Goal: Task Accomplishment & Management: Manage account settings

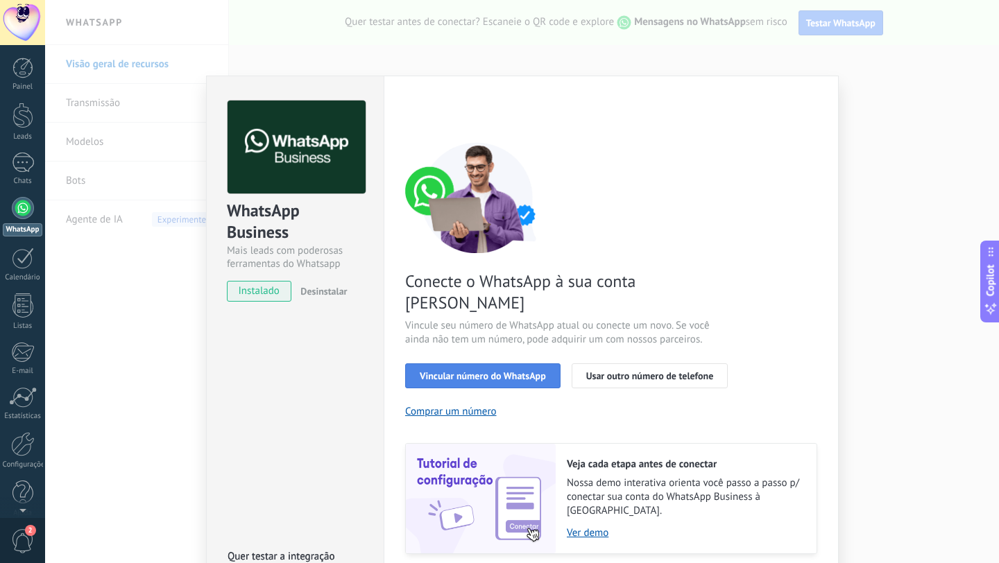
click at [461, 371] on span "Vincular número do WhatsApp" at bounding box center [483, 376] width 126 height 10
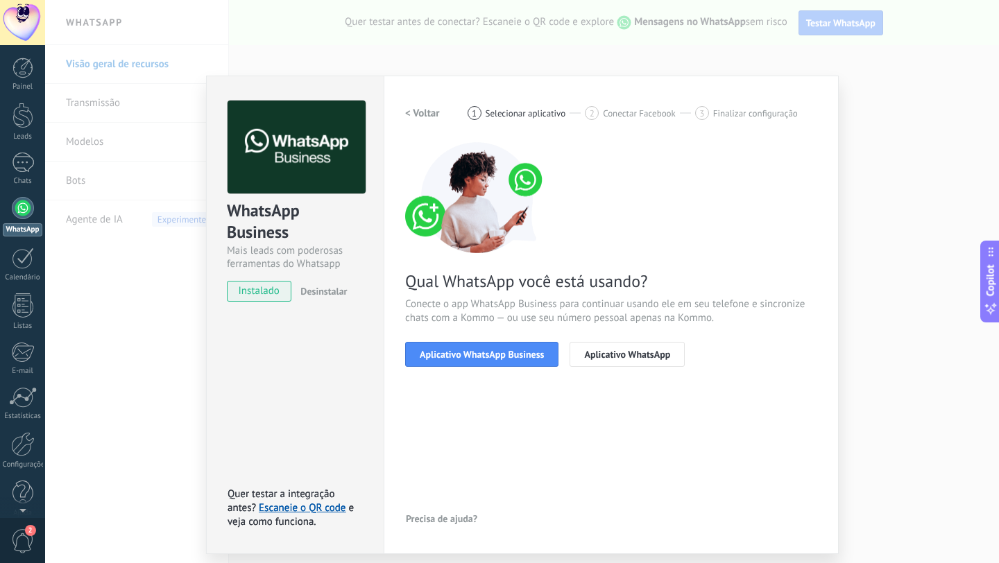
click at [461, 355] on span "Aplicativo WhatsApp Business" at bounding box center [482, 355] width 124 height 10
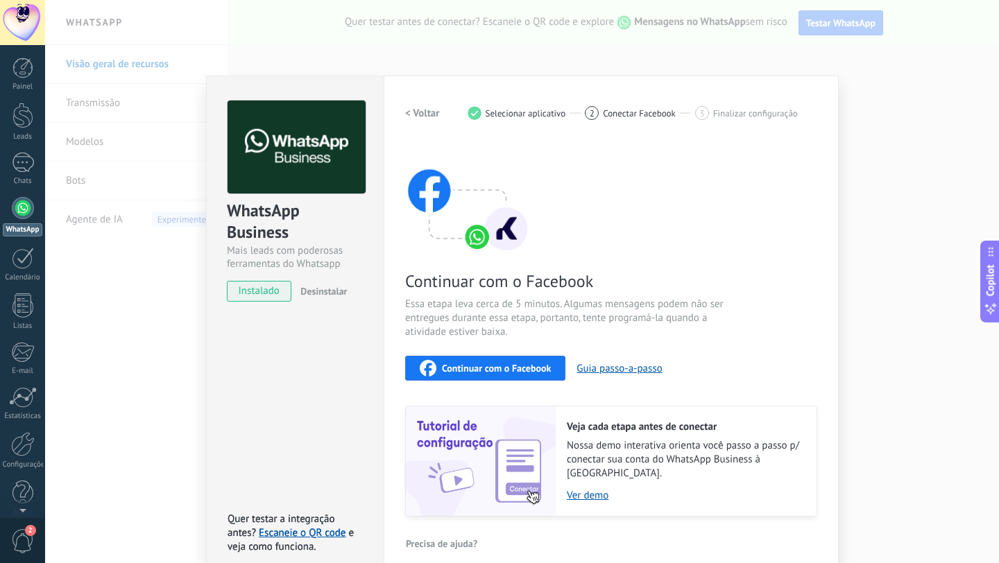
click at [461, 355] on div "Continuar com o Facebook Essa etapa leva cerca de 5 minutos. Algumas mensagens …" at bounding box center [611, 329] width 412 height 375
click at [461, 367] on span "Continuar com o Facebook" at bounding box center [496, 369] width 109 height 10
click at [26, 209] on div at bounding box center [23, 208] width 22 height 22
click at [15, 260] on div at bounding box center [23, 259] width 22 height 22
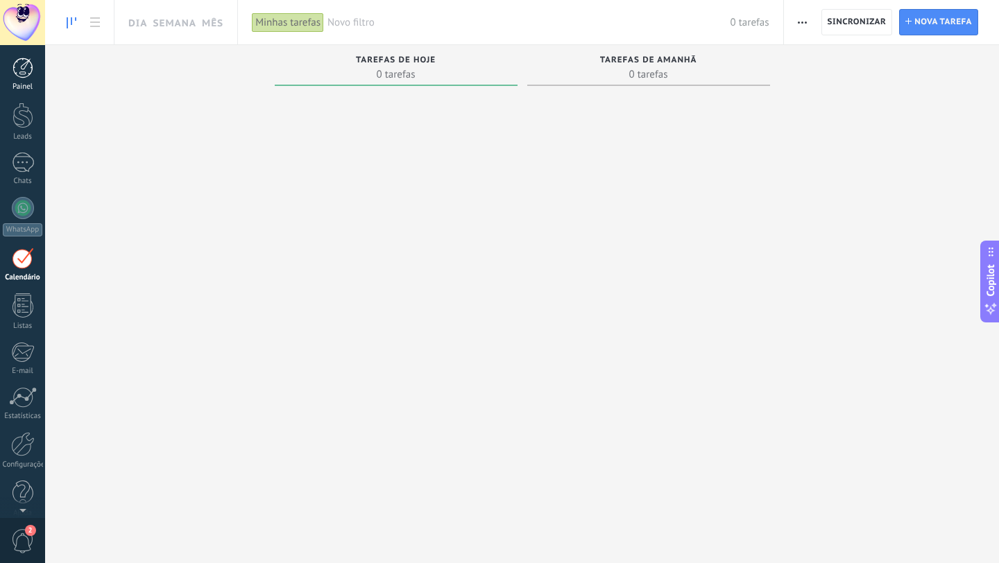
click at [26, 74] on div at bounding box center [22, 68] width 21 height 21
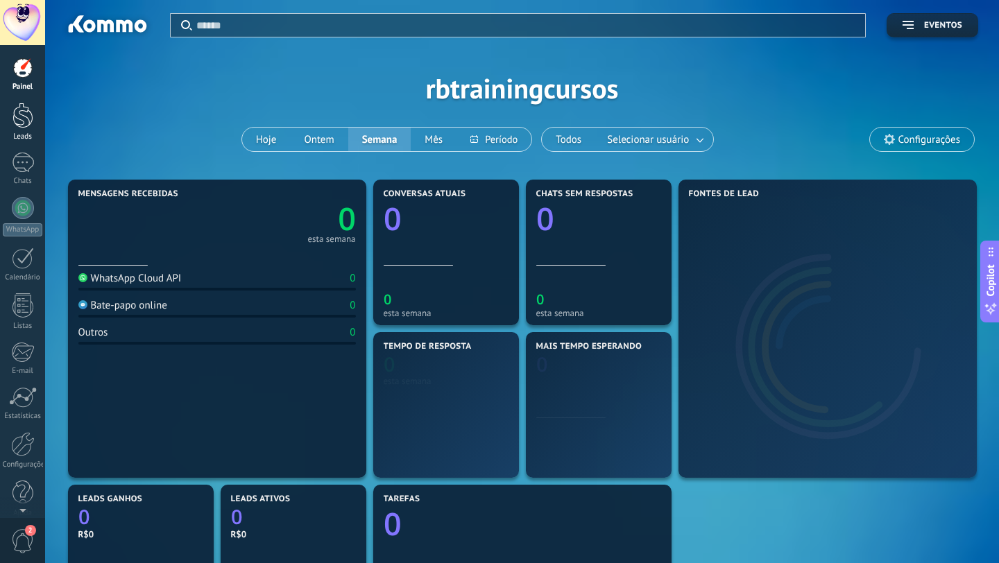
click at [19, 121] on div at bounding box center [22, 116] width 21 height 26
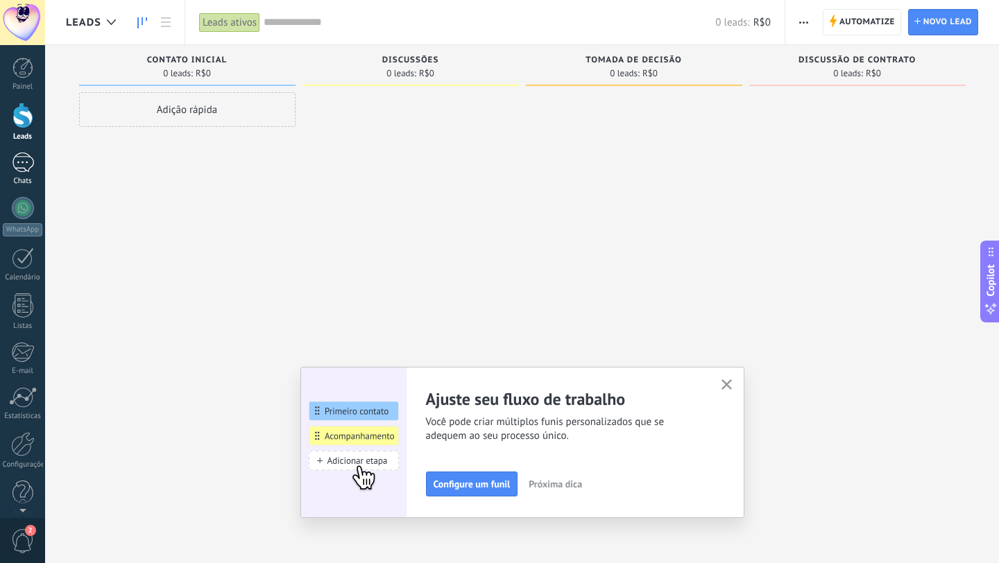
click at [25, 161] on div at bounding box center [23, 163] width 22 height 20
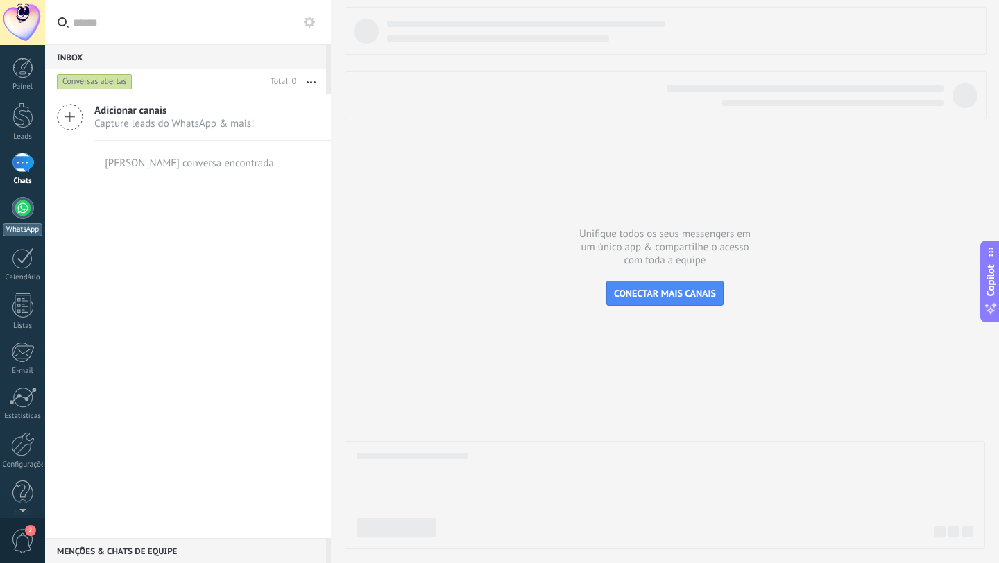
click at [16, 214] on div at bounding box center [23, 208] width 22 height 22
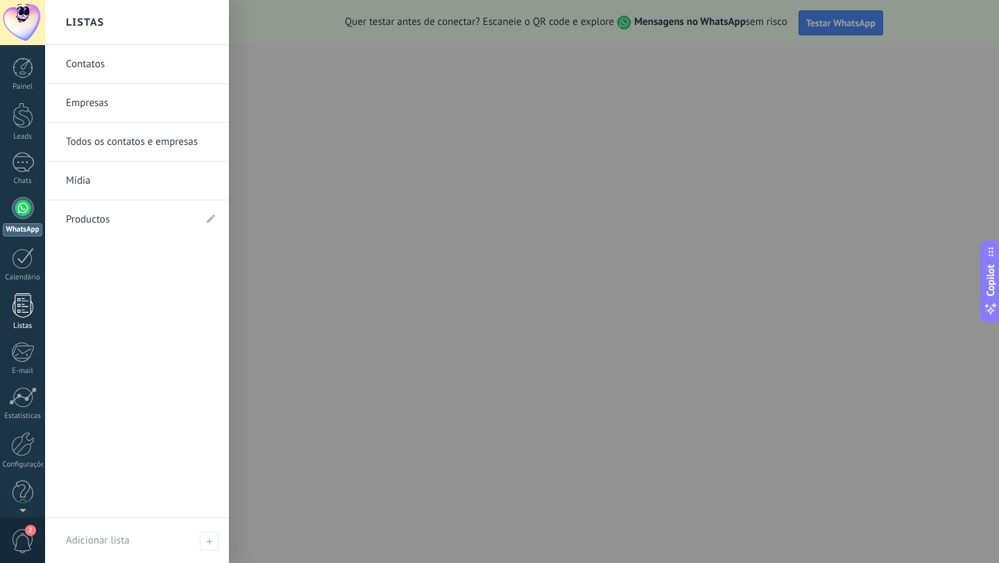
click at [22, 314] on div at bounding box center [22, 306] width 21 height 24
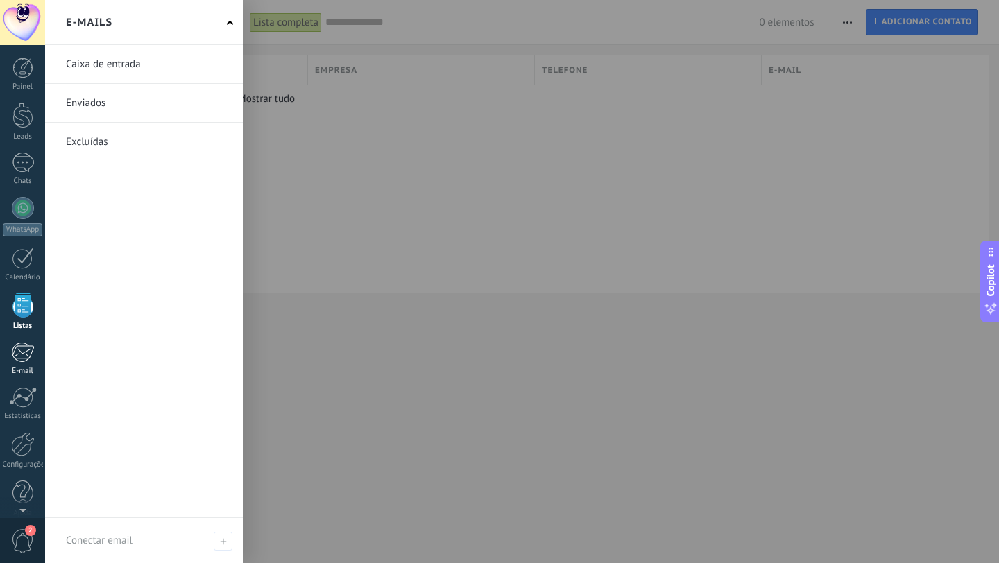
click at [28, 357] on div at bounding box center [22, 352] width 23 height 21
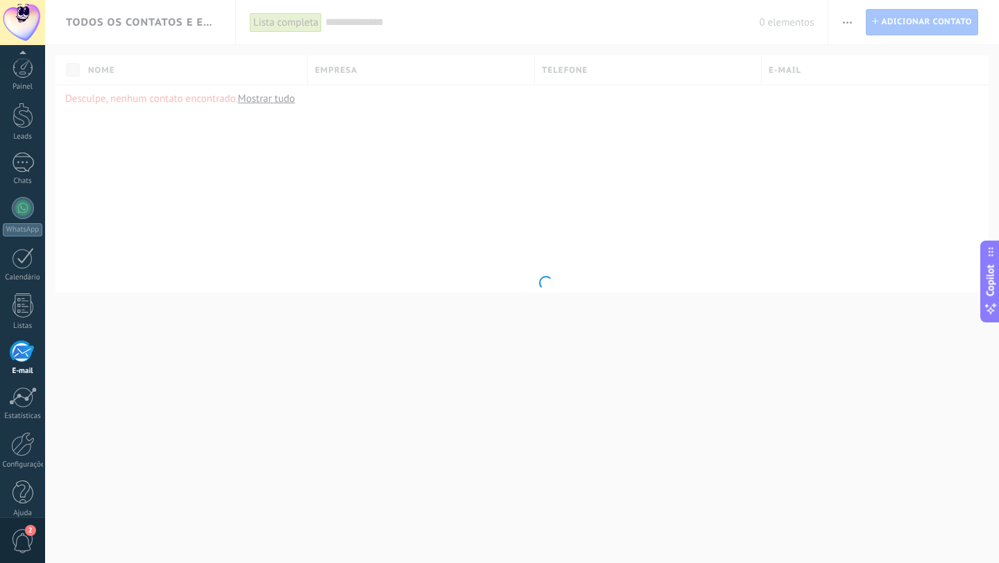
scroll to position [14, 0]
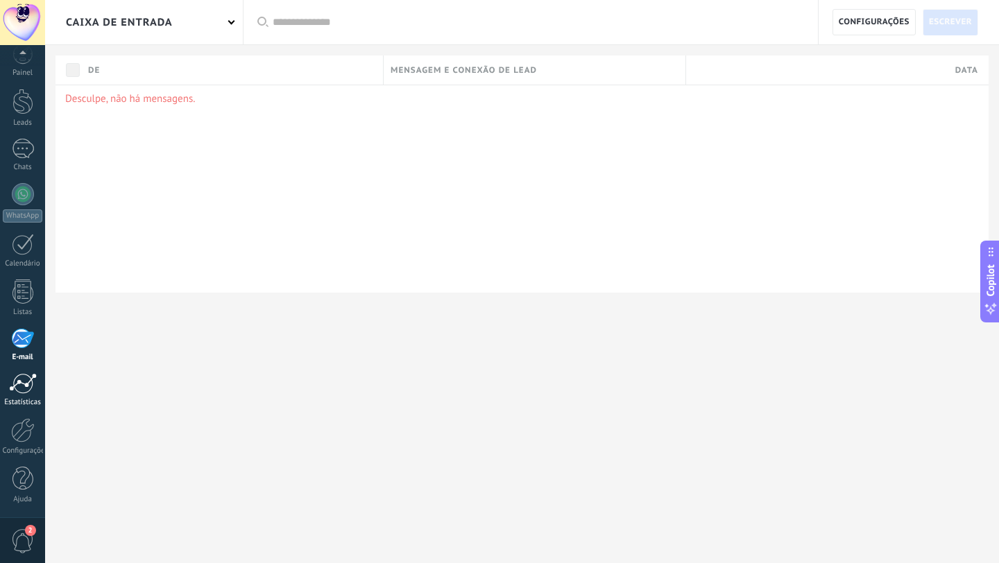
click at [20, 386] on div at bounding box center [23, 383] width 28 height 21
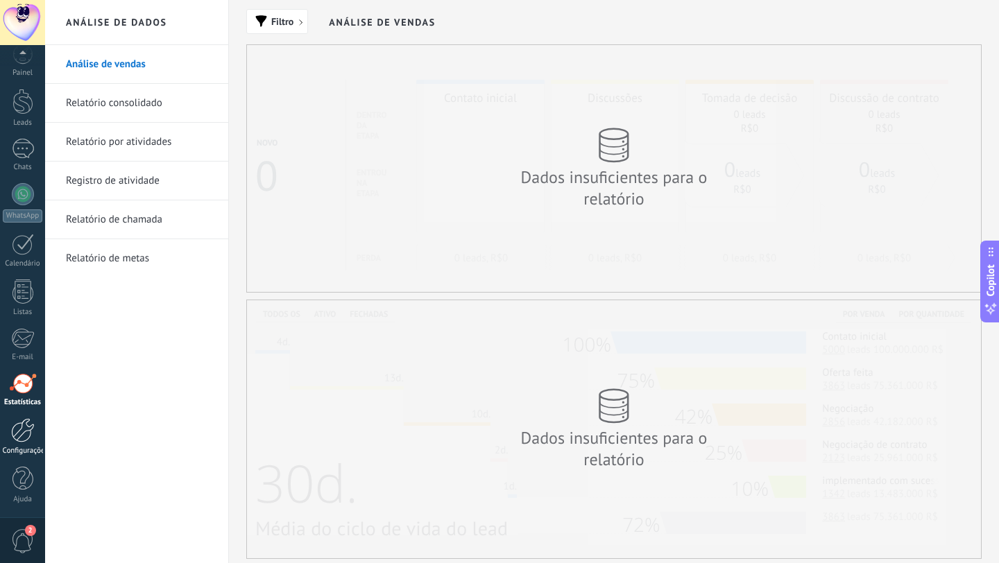
click at [21, 429] on div at bounding box center [23, 430] width 24 height 24
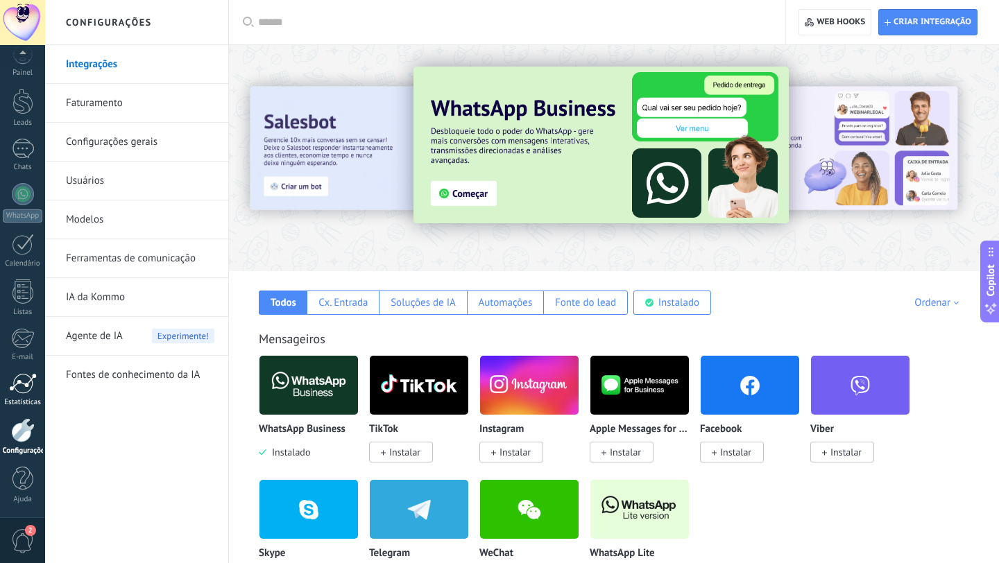
click at [25, 394] on link "Estatísticas" at bounding box center [22, 390] width 45 height 34
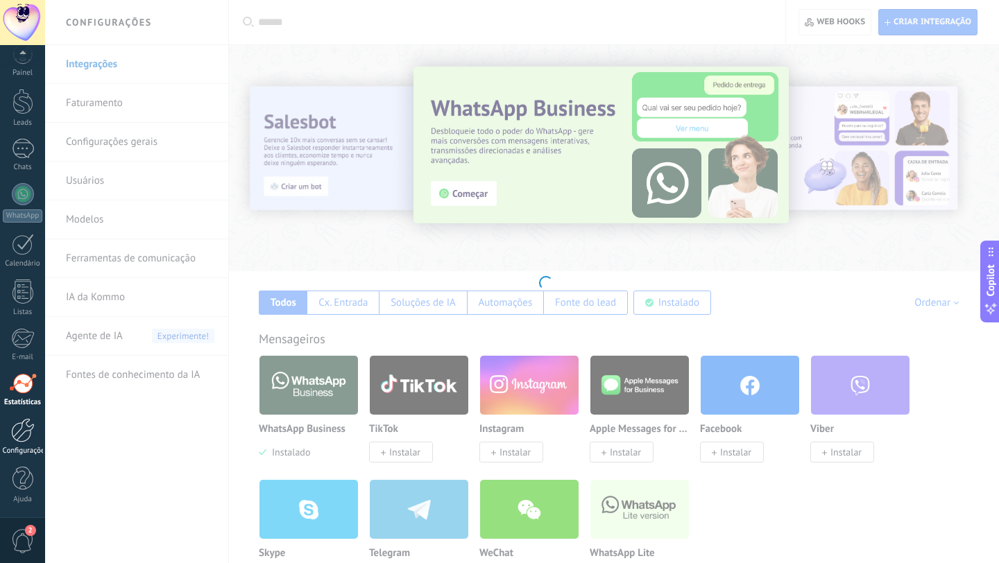
click at [18, 444] on link "Configurações" at bounding box center [22, 436] width 45 height 37
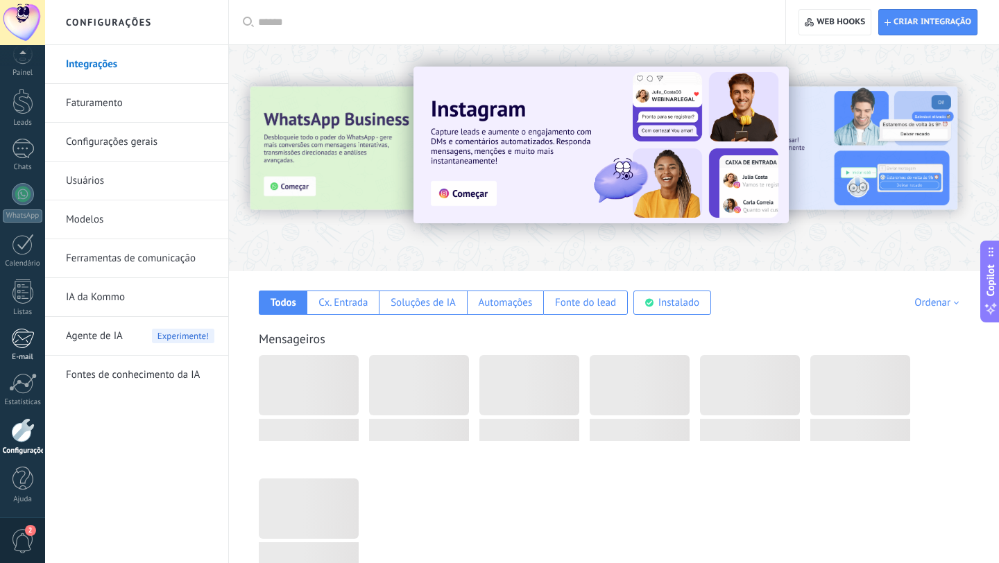
click at [20, 339] on div at bounding box center [22, 338] width 23 height 21
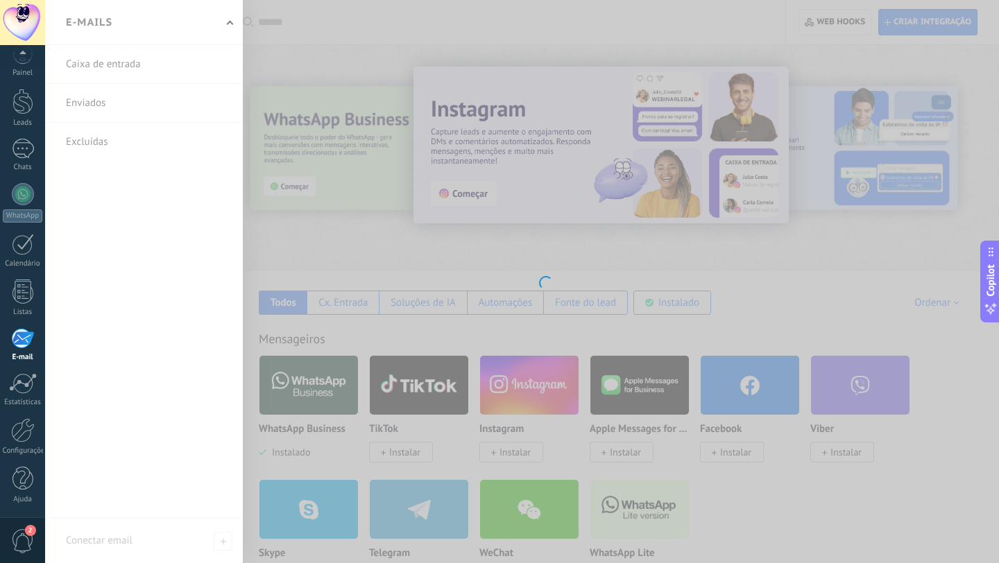
click at [20, 340] on div at bounding box center [22, 338] width 23 height 21
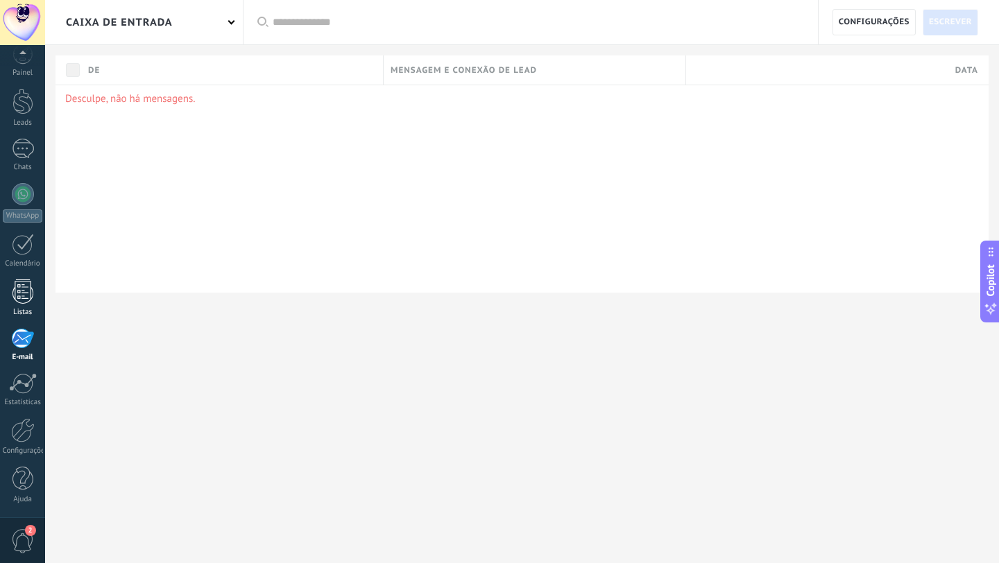
click at [24, 296] on div at bounding box center [22, 292] width 21 height 24
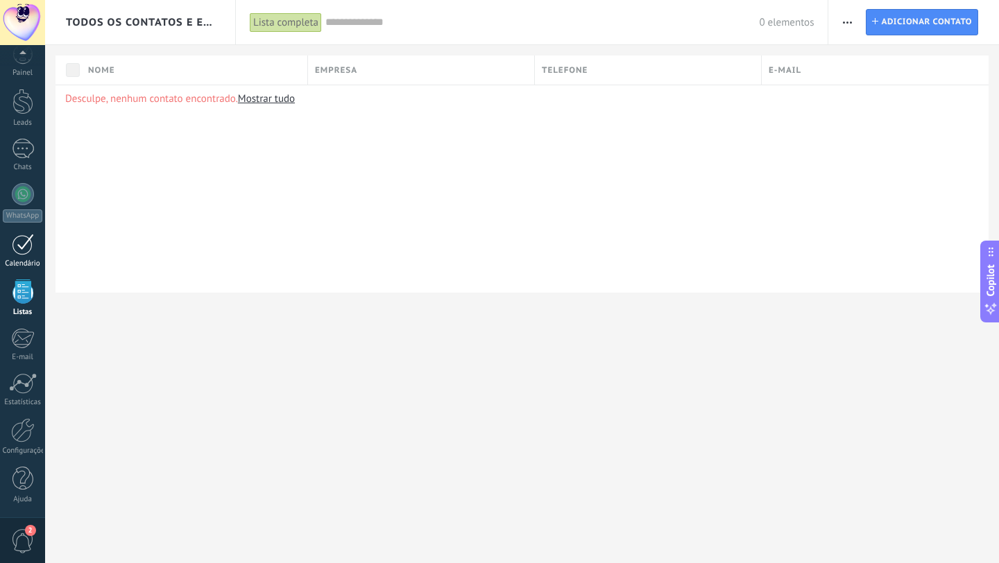
click at [22, 243] on div at bounding box center [23, 245] width 22 height 22
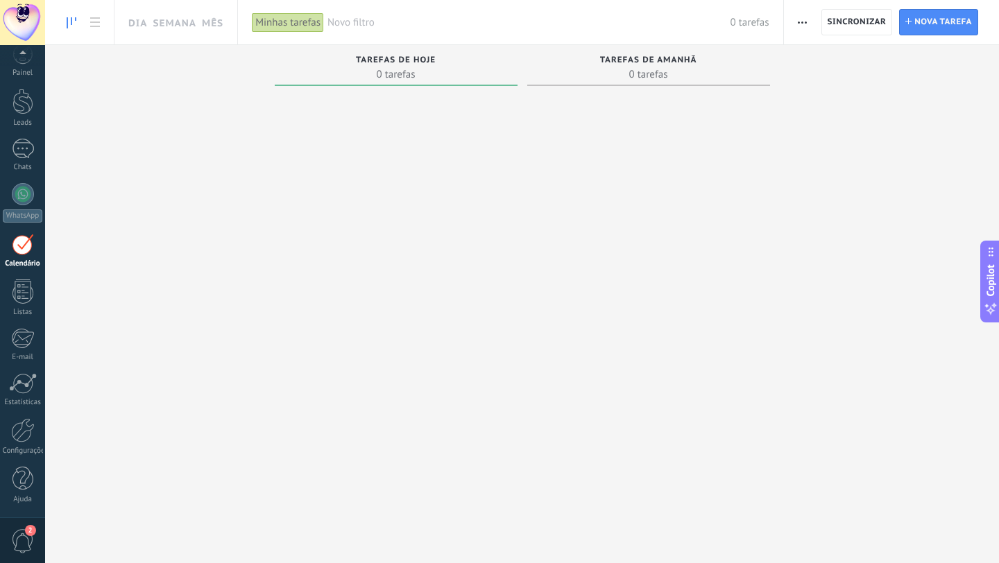
click at [19, 248] on div at bounding box center [23, 245] width 22 height 22
click at [26, 198] on div at bounding box center [23, 194] width 22 height 22
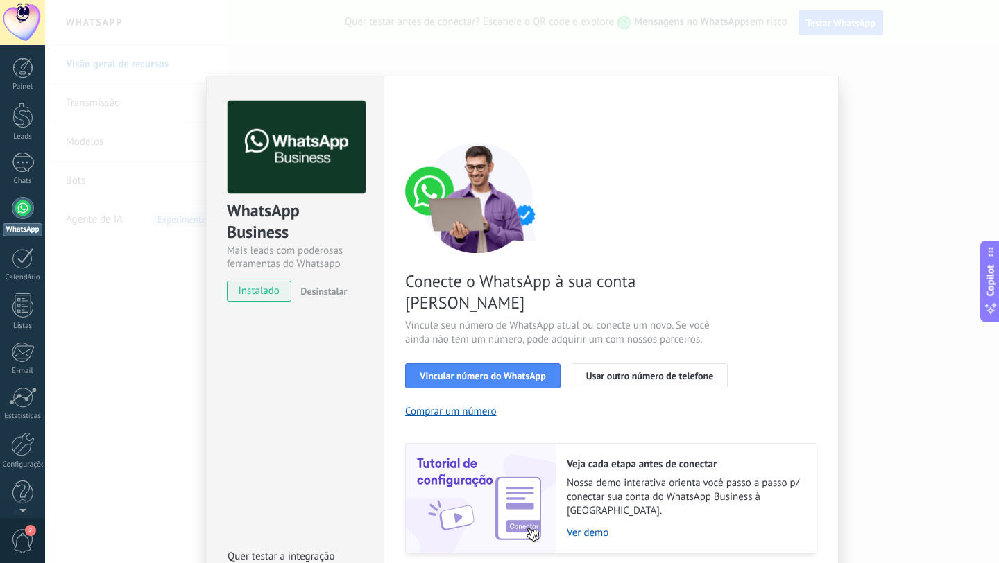
click at [268, 291] on span "instalado" at bounding box center [259, 291] width 63 height 21
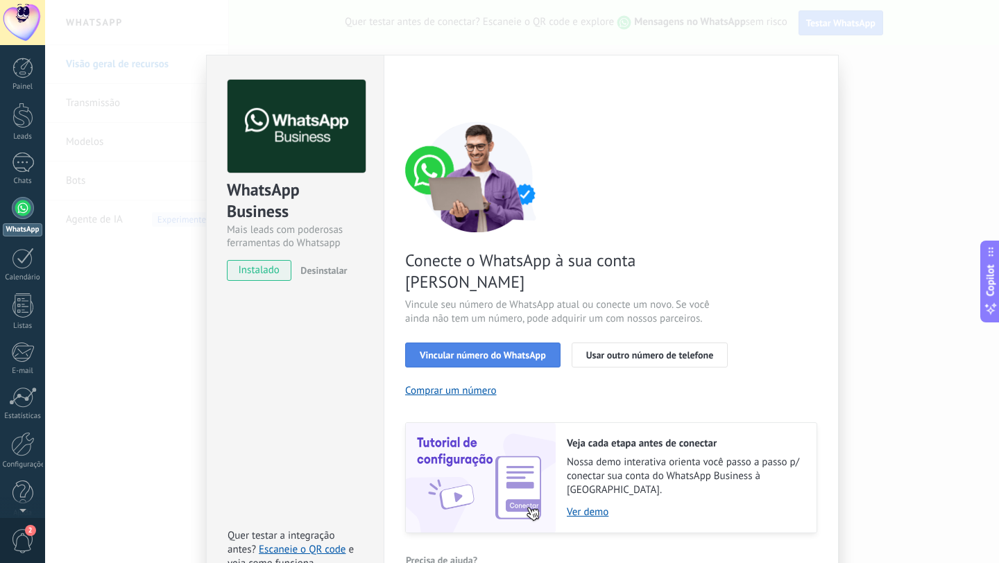
click at [503, 350] on span "Vincular número do WhatsApp" at bounding box center [483, 355] width 126 height 10
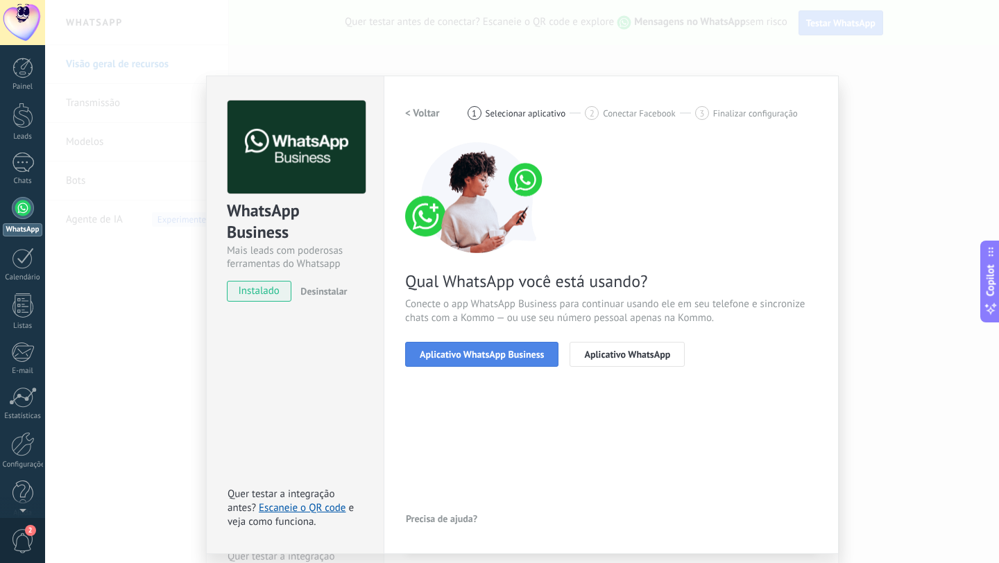
click at [497, 364] on button "Aplicativo WhatsApp Business" at bounding box center [481, 354] width 153 height 25
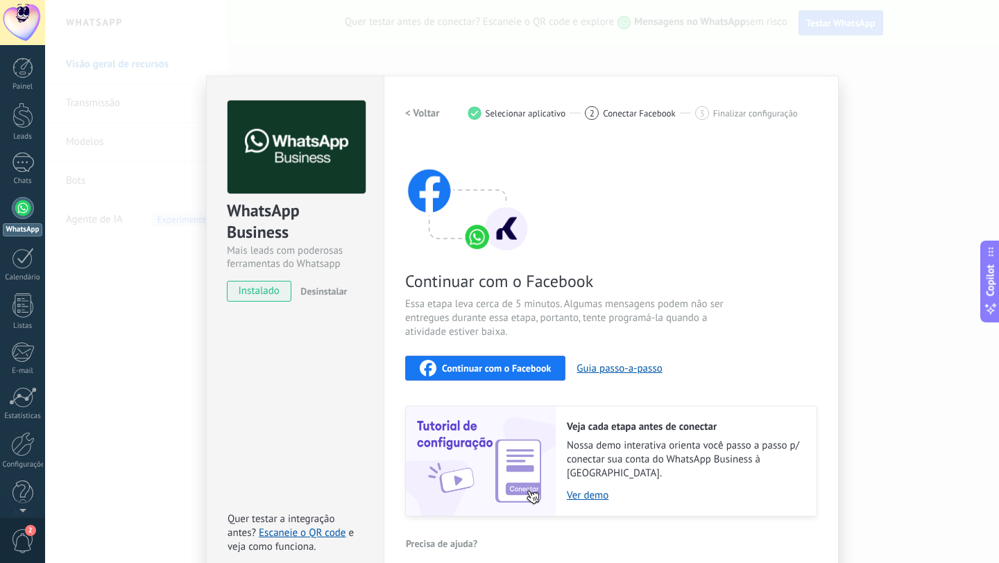
click at [497, 364] on span "Continuar com o Facebook" at bounding box center [496, 369] width 109 height 10
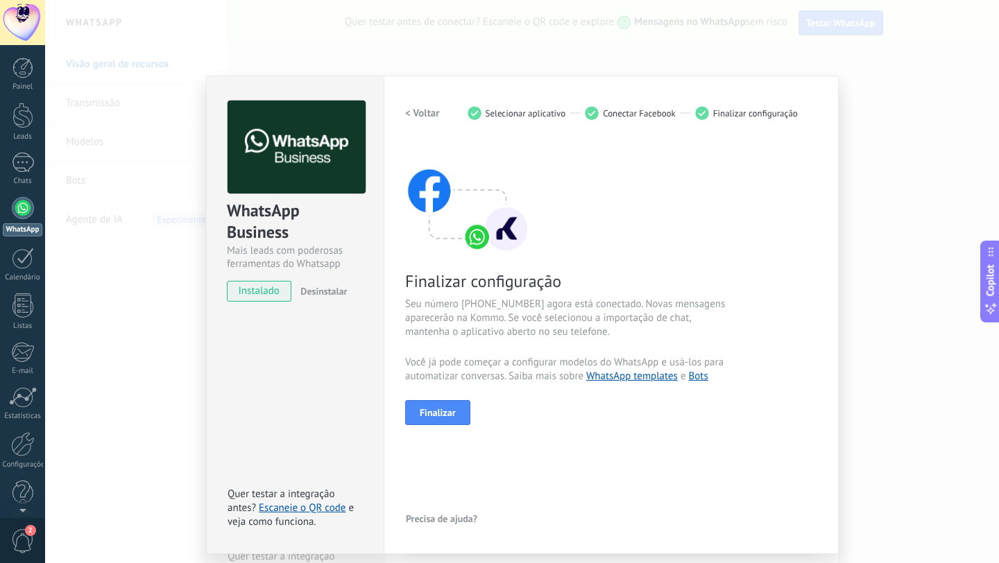
click at [22, 202] on div at bounding box center [23, 208] width 22 height 22
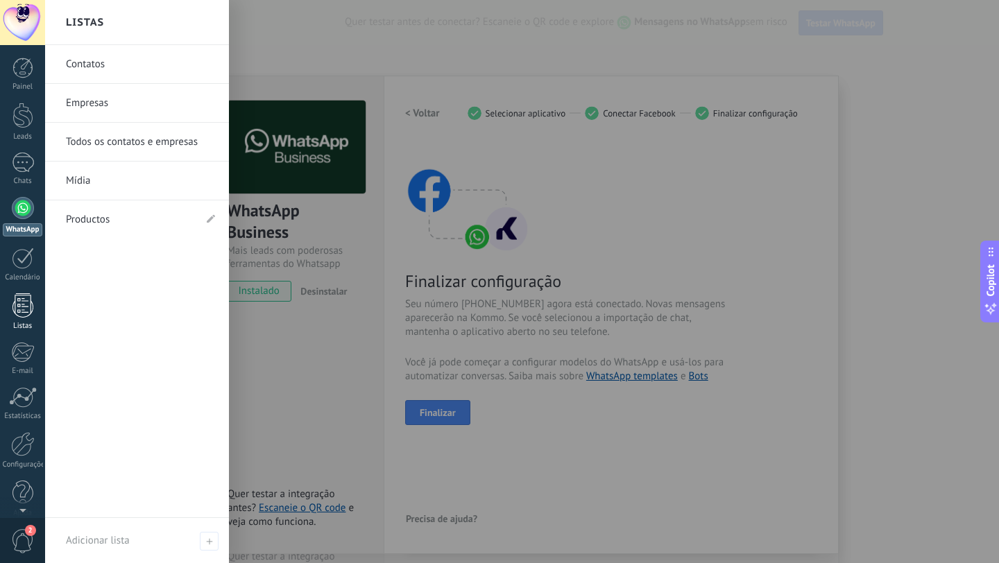
click at [19, 303] on div at bounding box center [22, 306] width 21 height 24
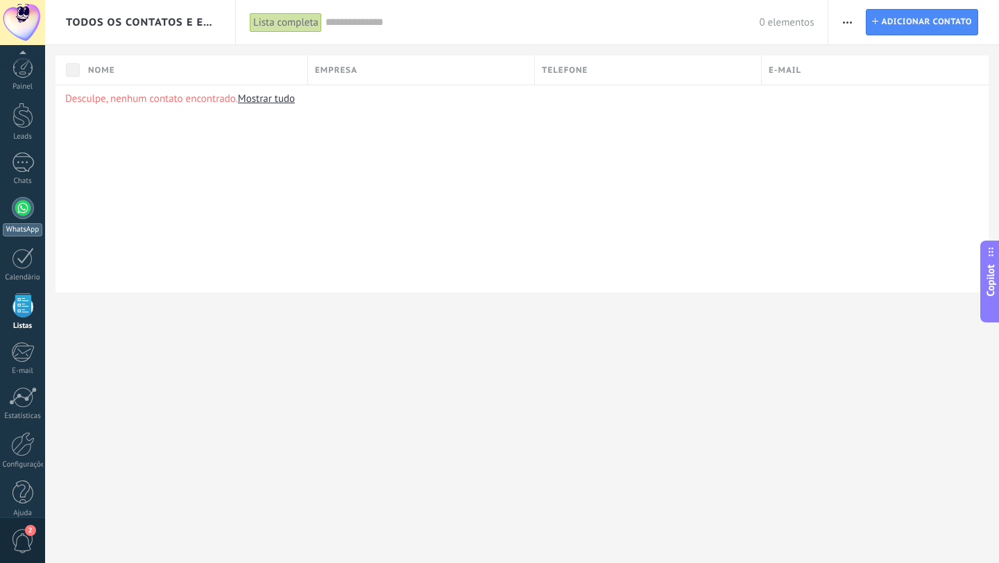
scroll to position [14, 0]
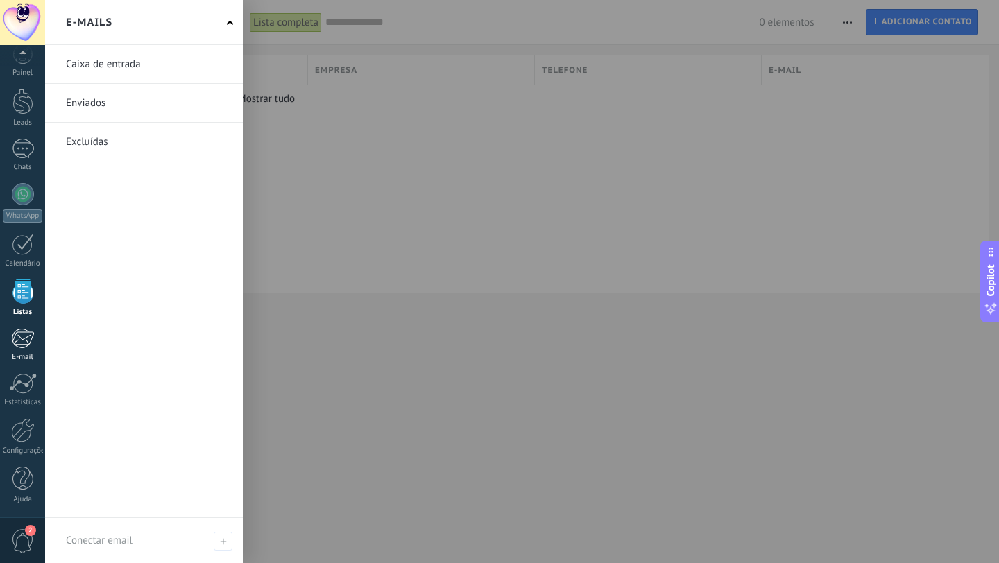
click at [23, 345] on div at bounding box center [22, 338] width 23 height 21
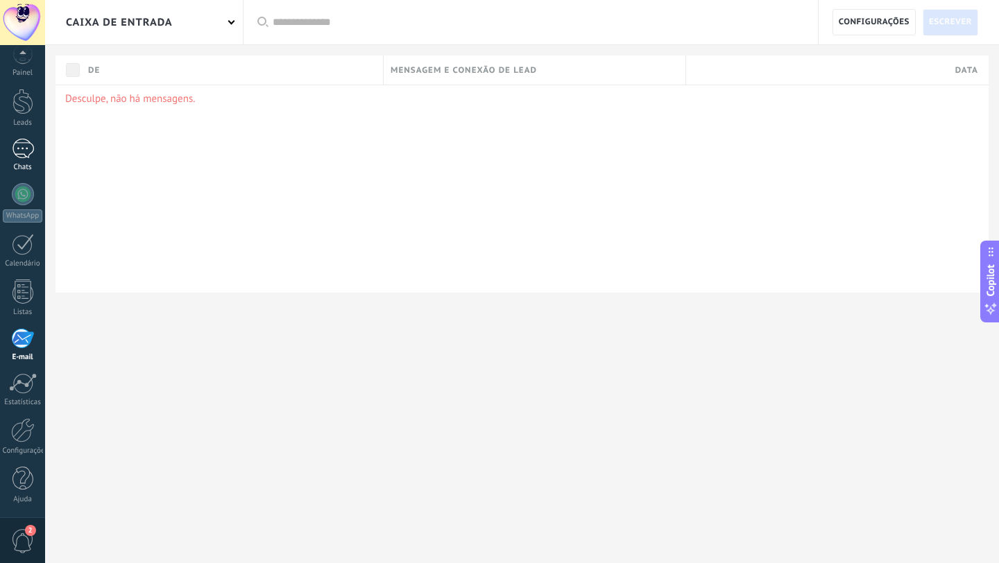
click at [22, 142] on div at bounding box center [23, 149] width 22 height 20
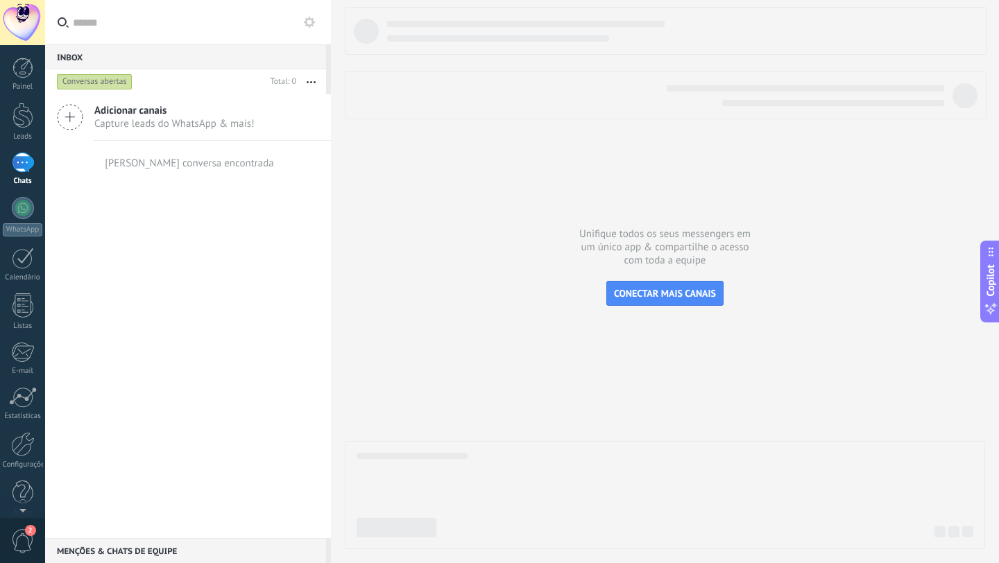
click at [72, 114] on icon at bounding box center [70, 117] width 26 height 26
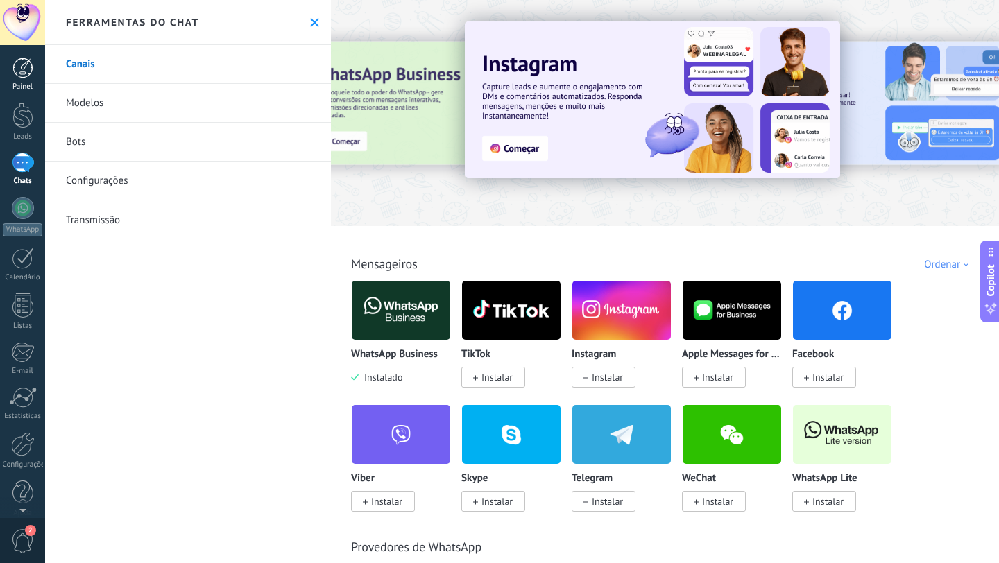
click at [24, 79] on link "Painel" at bounding box center [22, 75] width 45 height 34
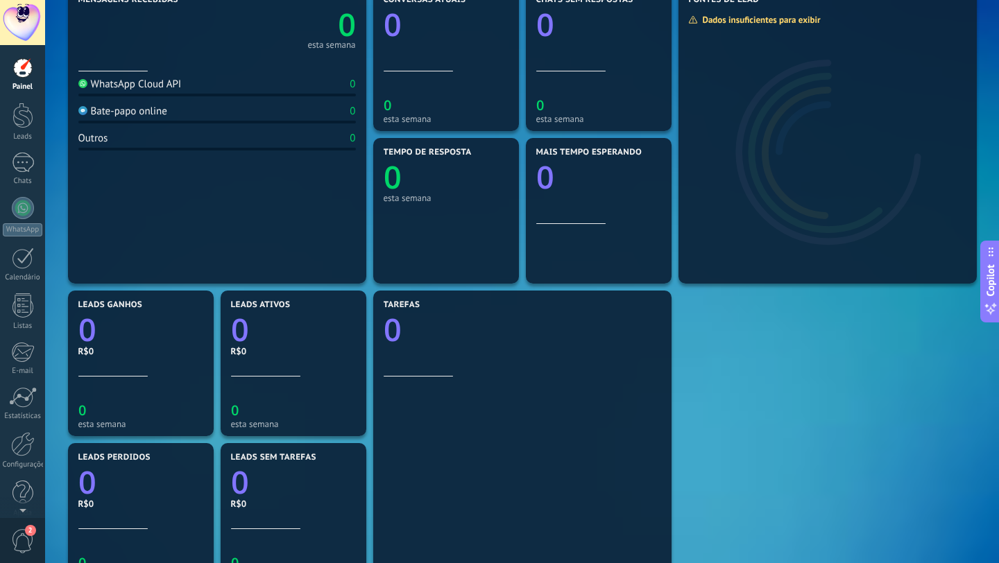
scroll to position [418, 0]
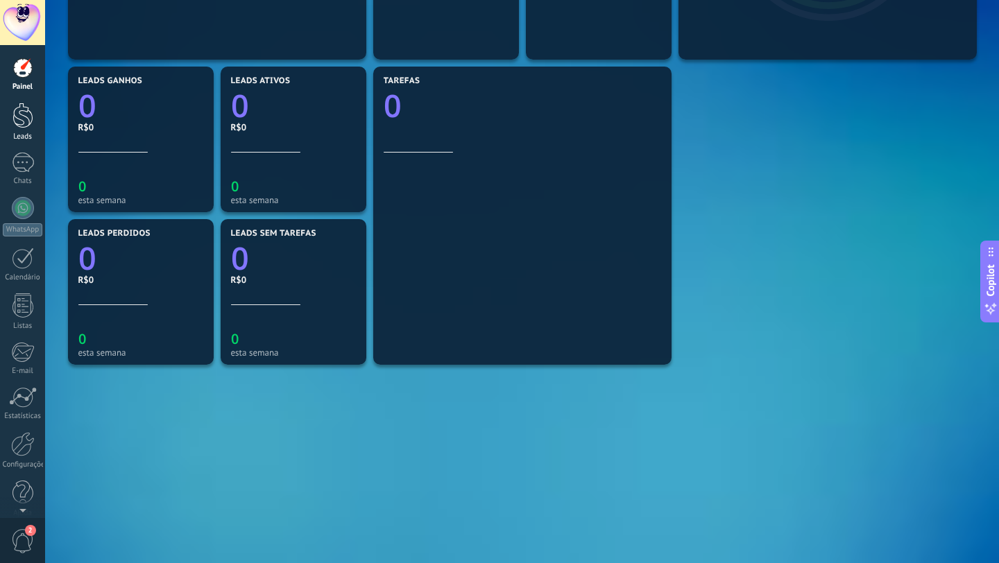
click at [21, 129] on link "Leads" at bounding box center [22, 122] width 45 height 39
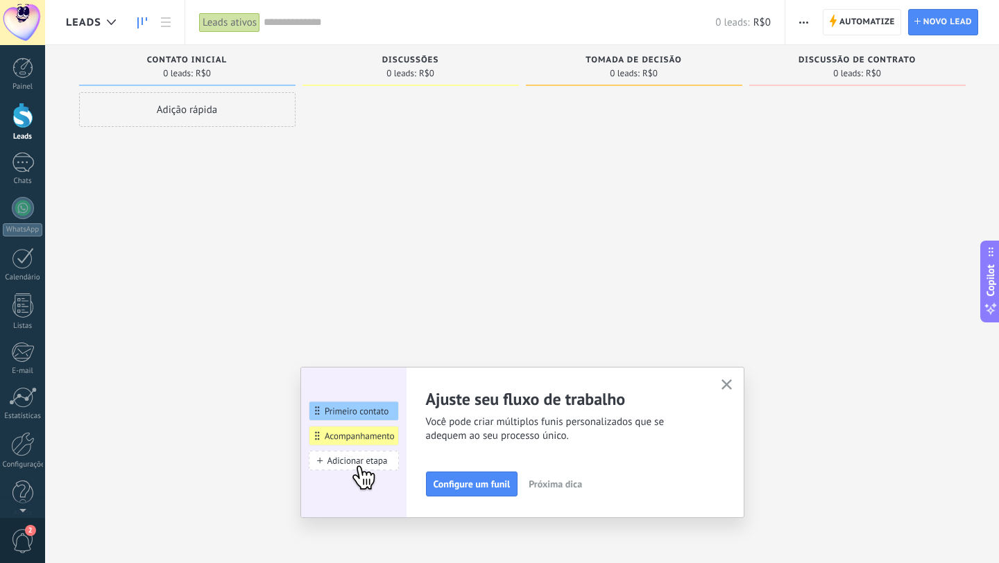
click at [724, 380] on icon "button" at bounding box center [727, 385] width 10 height 10
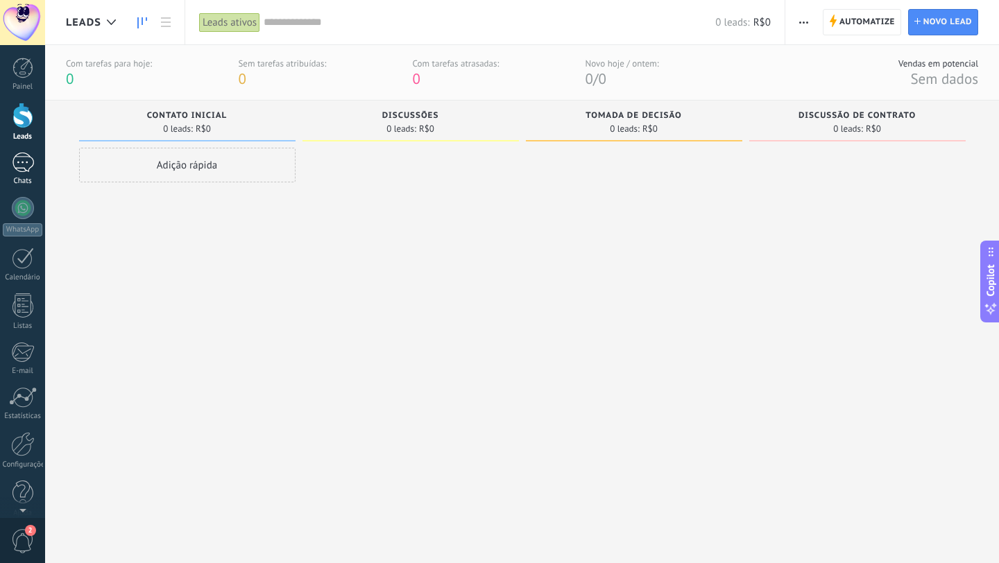
click at [20, 170] on div at bounding box center [23, 163] width 22 height 20
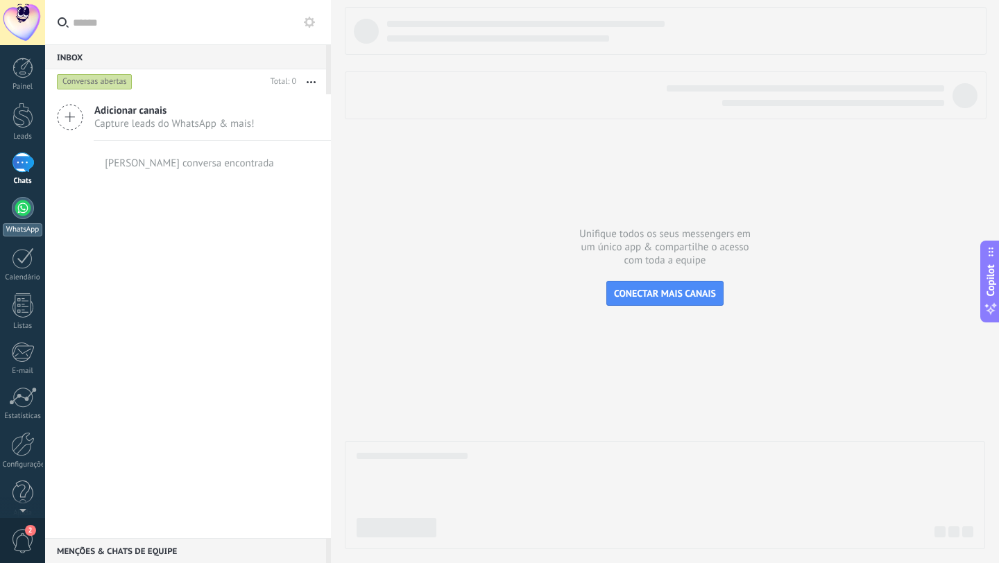
click at [19, 213] on div at bounding box center [23, 208] width 22 height 22
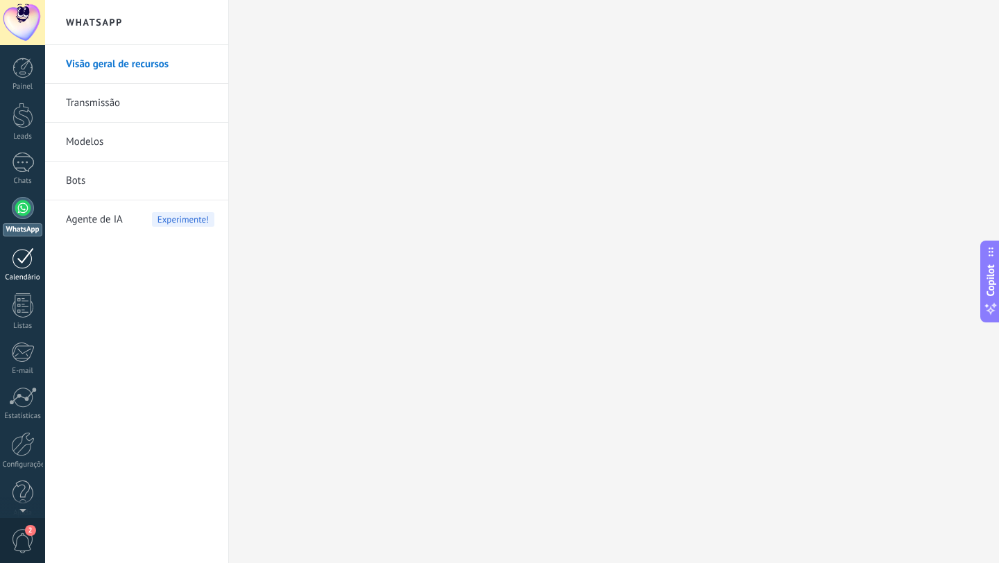
click at [23, 261] on div at bounding box center [23, 259] width 22 height 22
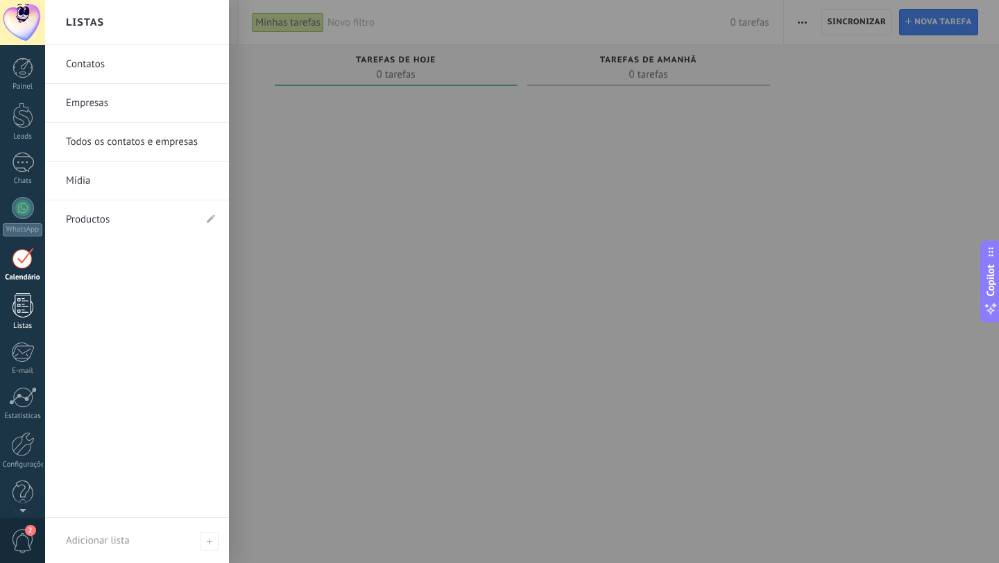
click at [29, 304] on div at bounding box center [22, 306] width 21 height 24
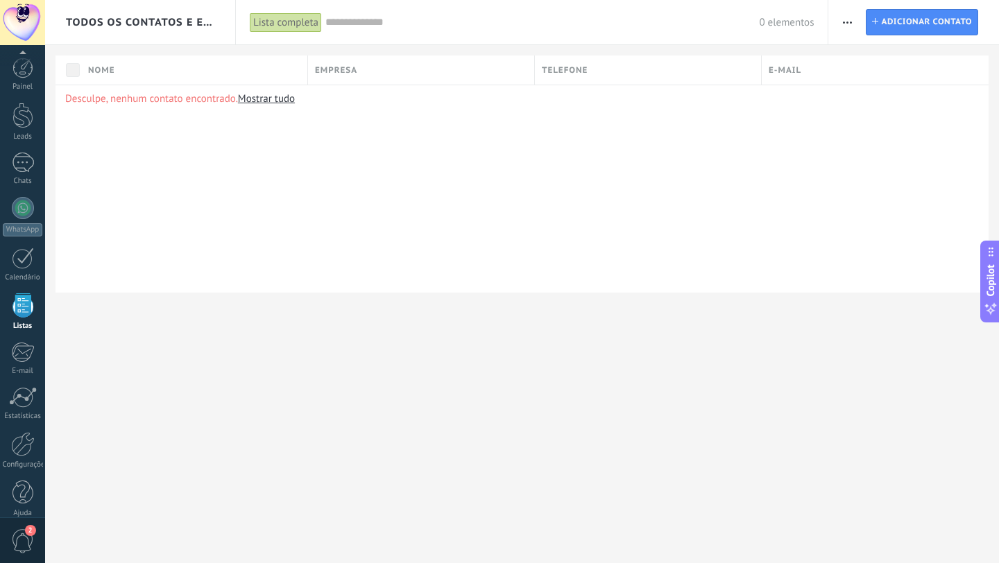
scroll to position [14, 0]
